Goal: Transaction & Acquisition: Purchase product/service

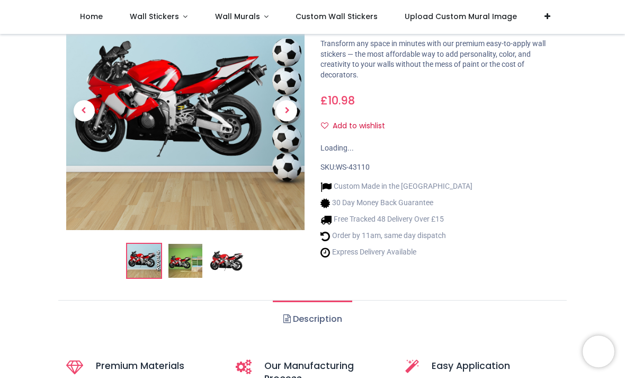
scroll to position [75, 0]
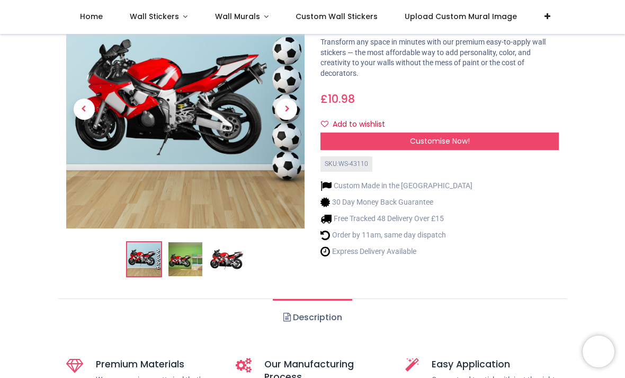
click at [189, 264] on img at bounding box center [186, 259] width 34 height 34
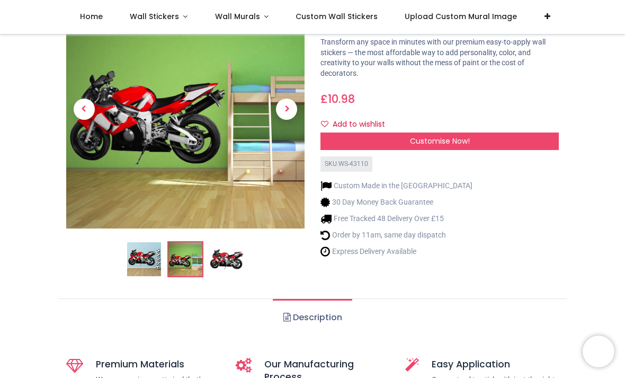
click at [234, 261] on img at bounding box center [227, 259] width 34 height 34
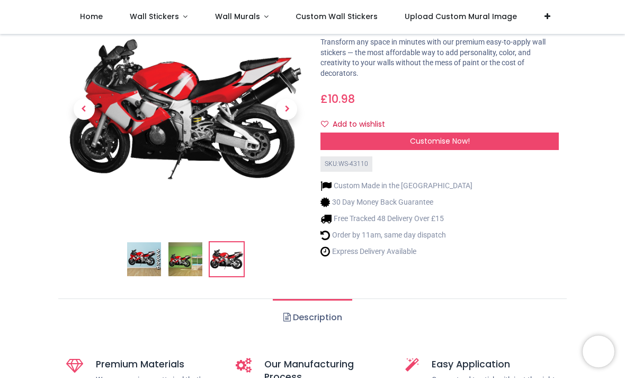
click at [496, 135] on div "Customise Now!" at bounding box center [440, 142] width 239 height 18
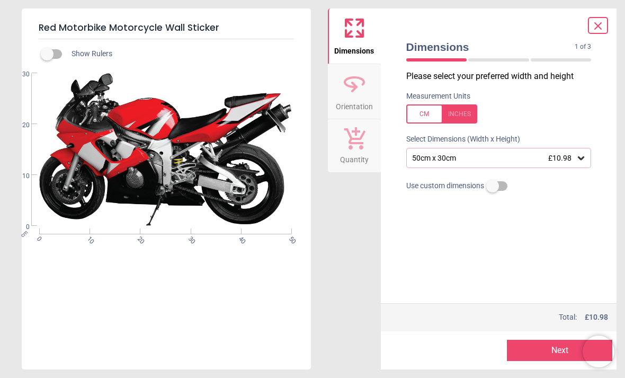
click at [571, 160] on span "£10.98" at bounding box center [560, 158] width 23 height 8
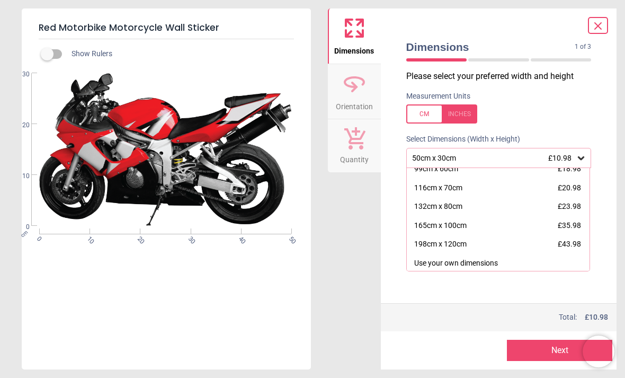
scroll to position [64, 0]
click at [558, 248] on div "198cm x 120cm £43.98" at bounding box center [498, 245] width 183 height 19
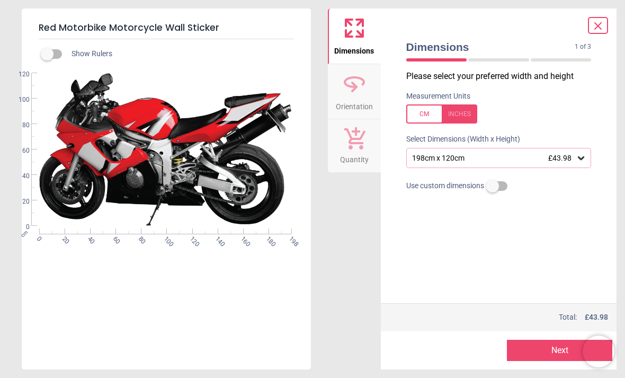
click at [431, 112] on div at bounding box center [442, 113] width 71 height 19
click at [550, 152] on div "78" x 47.2" (6ft 6" x 3ft 11") £43.98" at bounding box center [500, 158] width 186 height 20
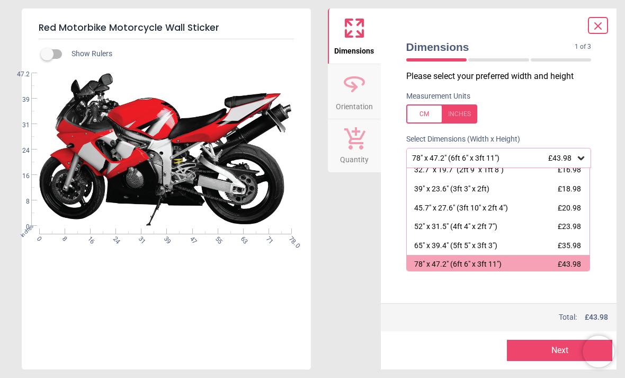
scroll to position [46, 0]
click at [498, 226] on div "52" x 31.5" (4ft 4" x 2ft 7")" at bounding box center [455, 226] width 83 height 11
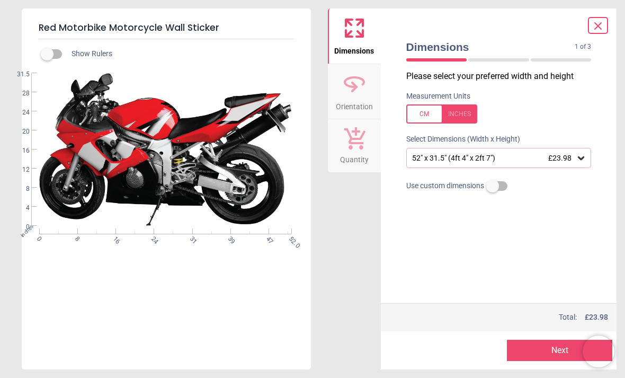
click at [516, 157] on div "52" x 31.5" (4ft 4" x 2ft 7") £23.98" at bounding box center [493, 158] width 165 height 9
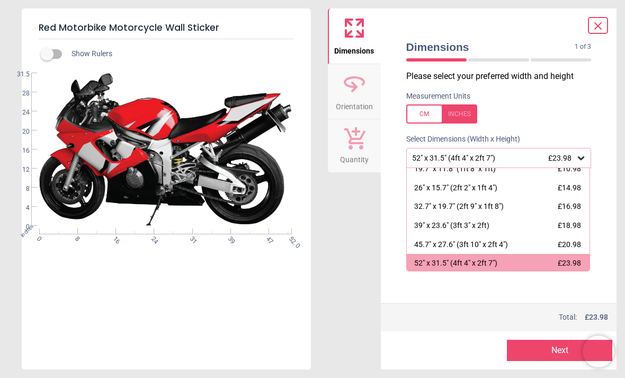
scroll to position [8, 0]
click at [508, 171] on div "19.7" x 11.8" (1ft 8" x 1ft) £10.98" at bounding box center [498, 169] width 183 height 19
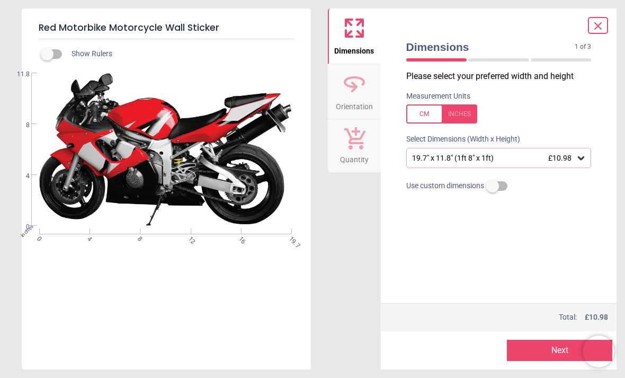
click at [534, 157] on div "19.7" x 11.8" (1ft 8" x 1ft) £10.98" at bounding box center [493, 158] width 165 height 9
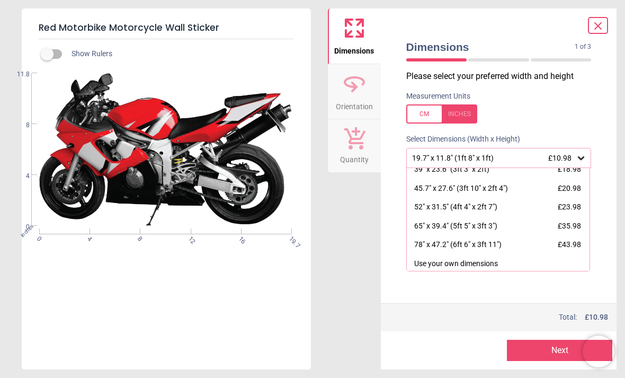
scroll to position [64, 0]
click at [517, 243] on div "78" x 47.2" (6ft 6" x 3ft 11") £43.98" at bounding box center [498, 245] width 183 height 19
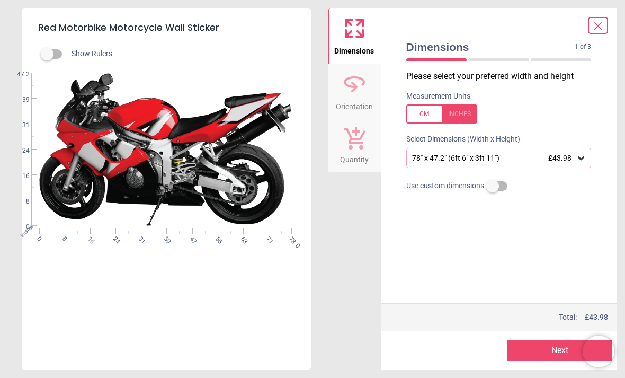
click at [548, 360] on button "Next" at bounding box center [559, 350] width 105 height 21
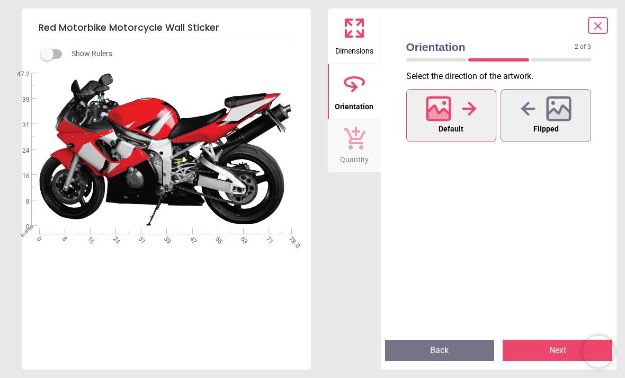
click at [570, 113] on icon at bounding box center [558, 108] width 23 height 23
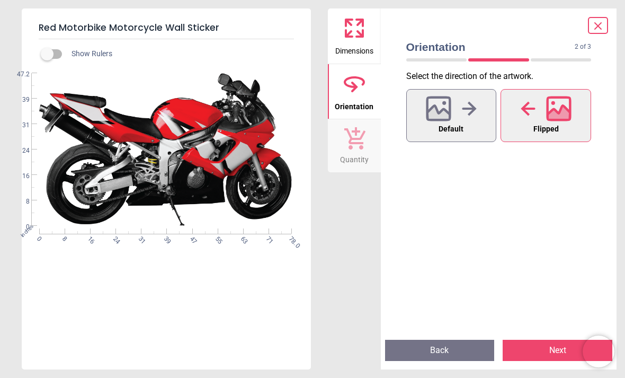
click at [473, 127] on button "Default" at bounding box center [452, 115] width 91 height 53
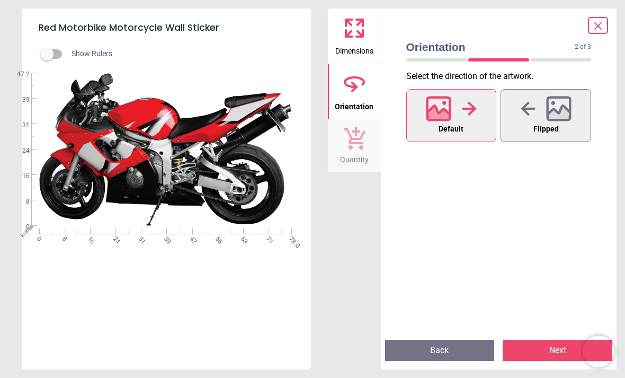
click at [554, 351] on button "Next" at bounding box center [558, 350] width 110 height 21
